Goal: Browse casually: Explore the website without a specific task or goal

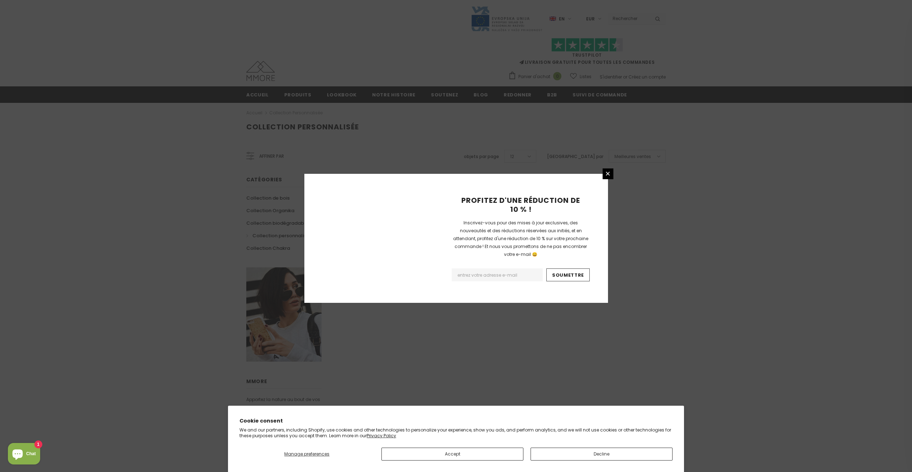
scroll to position [278, 0]
